Goal: Transaction & Acquisition: Book appointment/travel/reservation

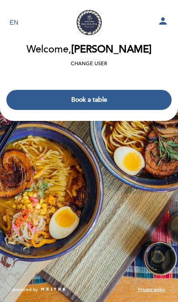
click at [135, 101] on button "Book a table" at bounding box center [88, 100] width 165 height 20
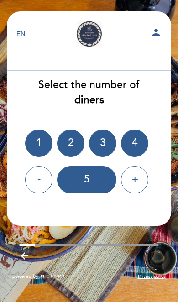
click at [74, 144] on div "2" at bounding box center [70, 143] width 27 height 27
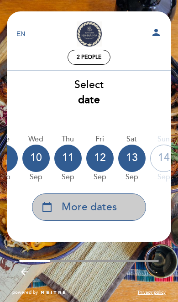
click at [115, 207] on span "More dates" at bounding box center [89, 207] width 55 height 15
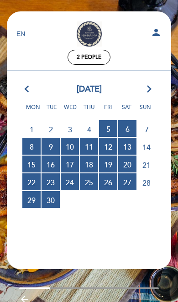
click at [128, 144] on span "13 RESERVATIONS AVAILABLE" at bounding box center [127, 146] width 18 height 17
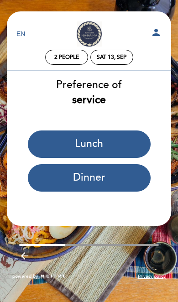
click at [119, 142] on button "Lunch" at bounding box center [89, 143] width 123 height 27
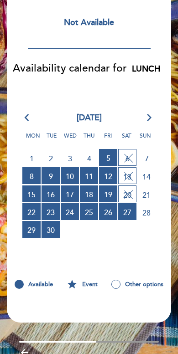
scroll to position [109, 0]
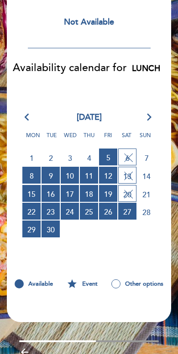
click at [112, 181] on span "12 RESERVATIONS AVAILABLE" at bounding box center [108, 175] width 18 height 17
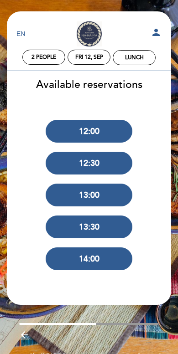
click at [49, 54] on span "2 people" at bounding box center [43, 57] width 25 height 7
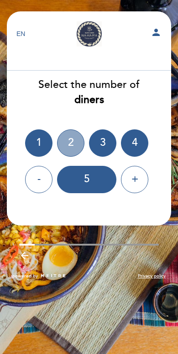
click at [78, 145] on div "2" at bounding box center [70, 143] width 27 height 27
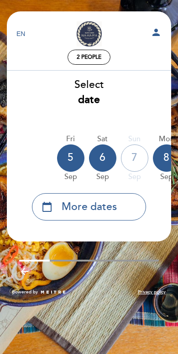
click at [89, 207] on span "More dates" at bounding box center [89, 207] width 55 height 15
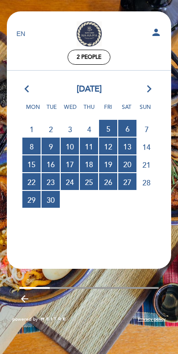
click at [29, 84] on icon "arrow_back_ios" at bounding box center [29, 89] width 8 height 12
click at [133, 126] on span "6 RESERVATIONS AVAILABLE" at bounding box center [127, 128] width 18 height 17
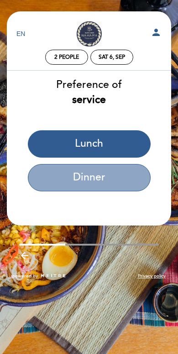
click at [117, 184] on button "Dinner" at bounding box center [89, 177] width 123 height 27
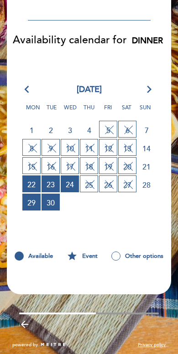
scroll to position [140, 0]
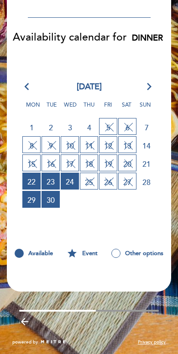
click at [153, 254] on div "Other options" at bounding box center [137, 254] width 69 height 16
click at [154, 257] on div "Other options" at bounding box center [137, 254] width 69 height 16
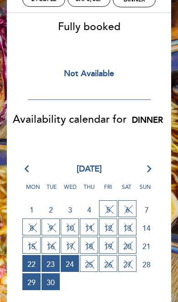
scroll to position [0, 0]
